Goal: Task Accomplishment & Management: Manage account settings

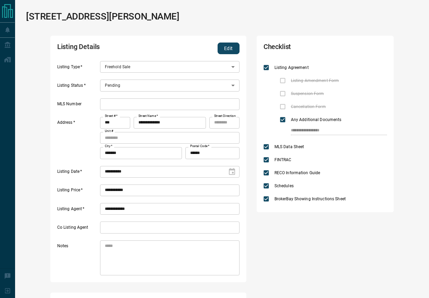
scroll to position [156, 182]
click at [230, 48] on button "Edit" at bounding box center [229, 49] width 22 height 12
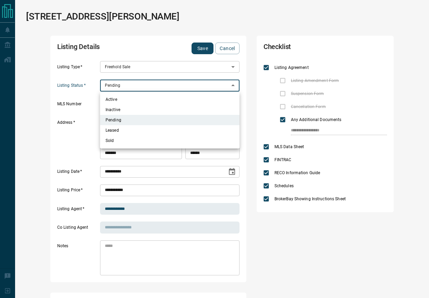
click at [198, 96] on li "Active" at bounding box center [170, 99] width 140 height 10
type input "*"
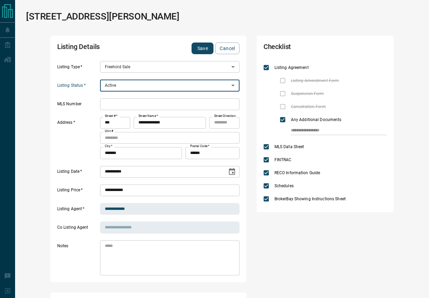
click at [189, 102] on input "text" at bounding box center [170, 104] width 140 height 12
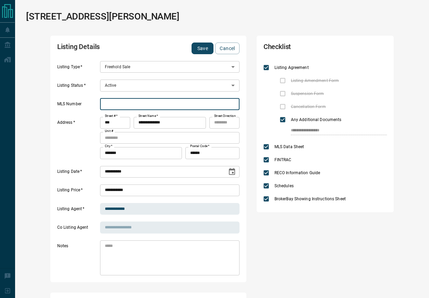
paste input "*********"
type input "*********"
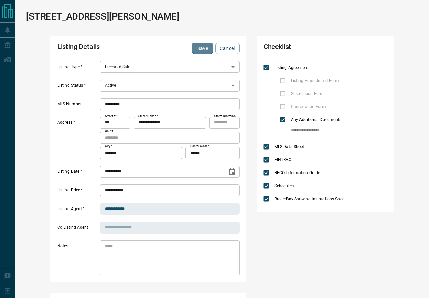
click at [209, 46] on button "Save" at bounding box center [203, 49] width 22 height 12
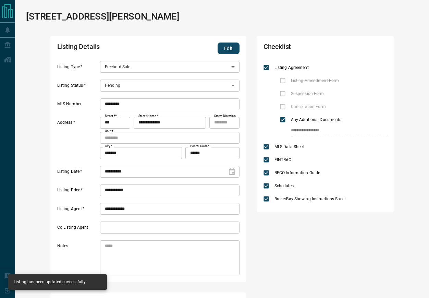
type input "*"
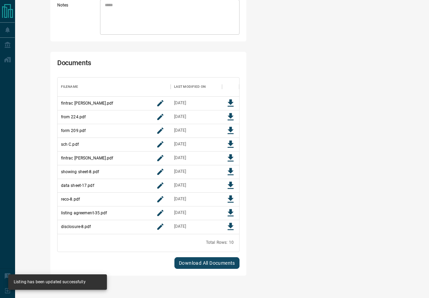
scroll to position [243, 0]
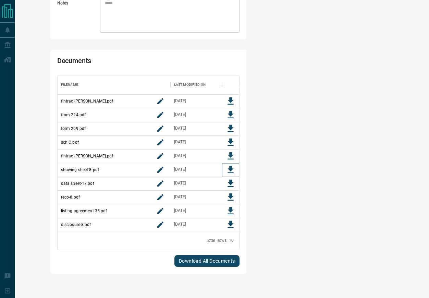
click at [227, 169] on icon "Download File" at bounding box center [231, 170] width 10 height 10
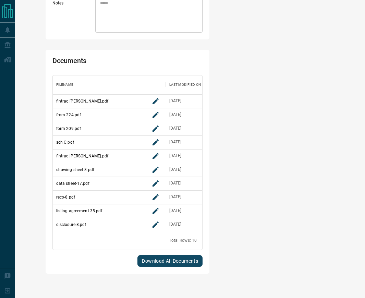
scroll to position [0, 0]
